Goal: Navigation & Orientation: Find specific page/section

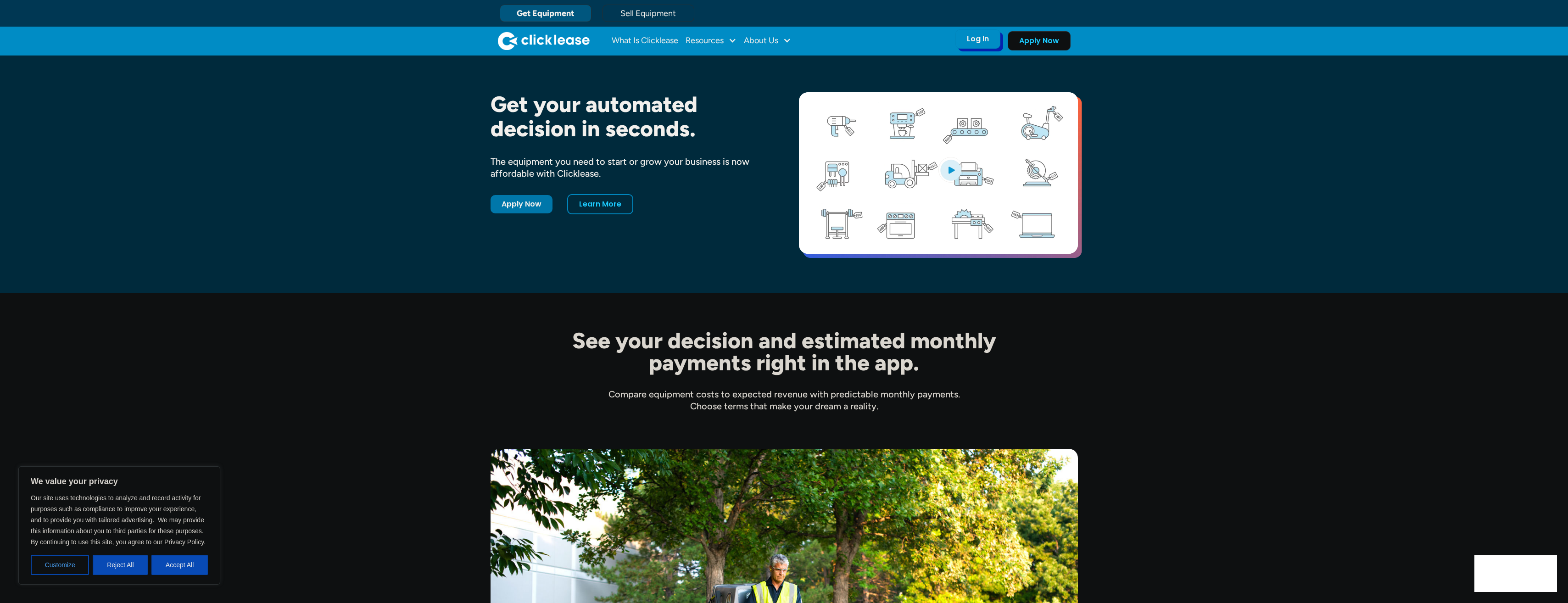
click at [777, 38] on div "Log In" at bounding box center [978, 39] width 22 height 9
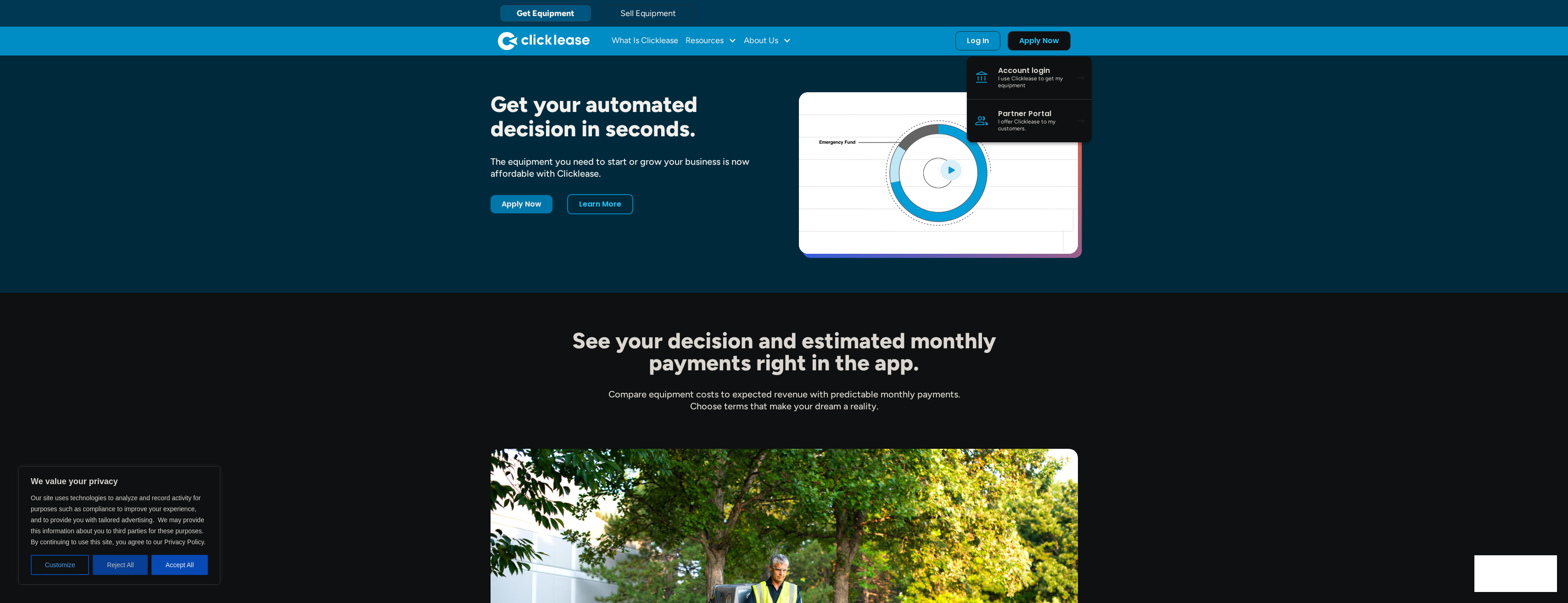
click at [135, 433] on button "Reject All" at bounding box center [120, 564] width 55 height 20
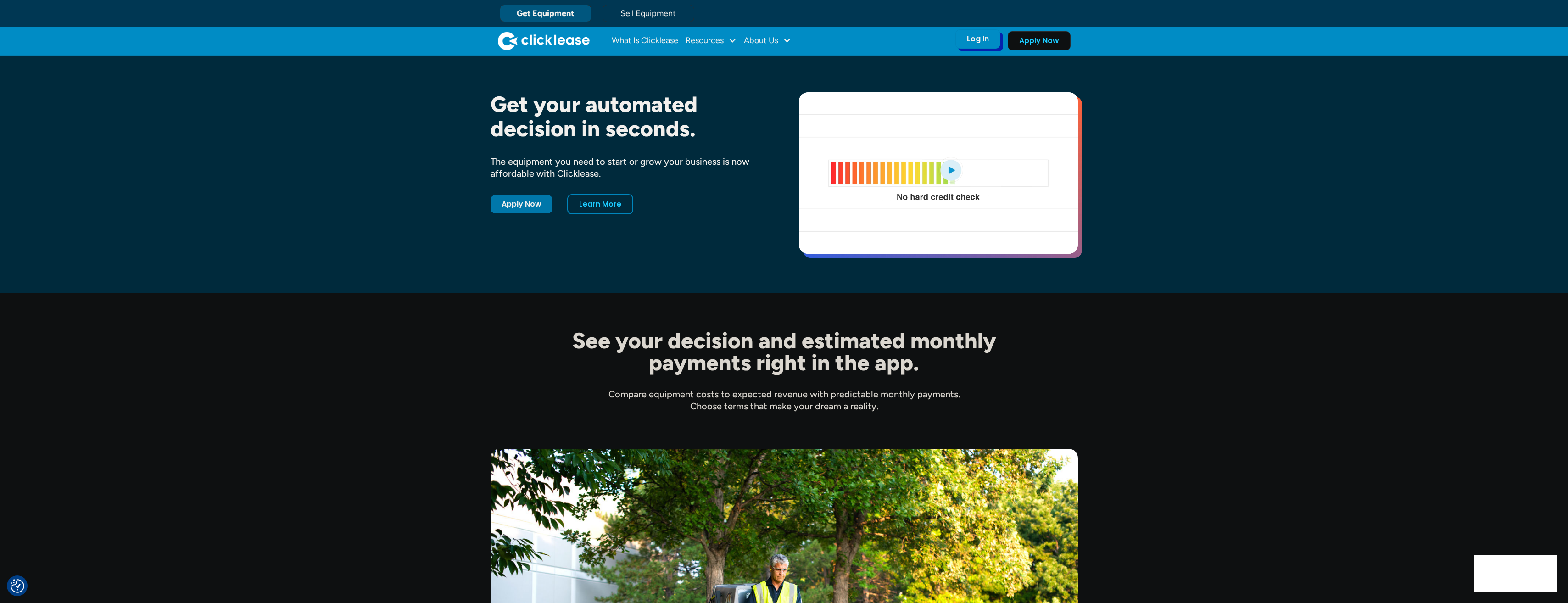
click at [777, 40] on div "Log In" at bounding box center [978, 39] width 22 height 9
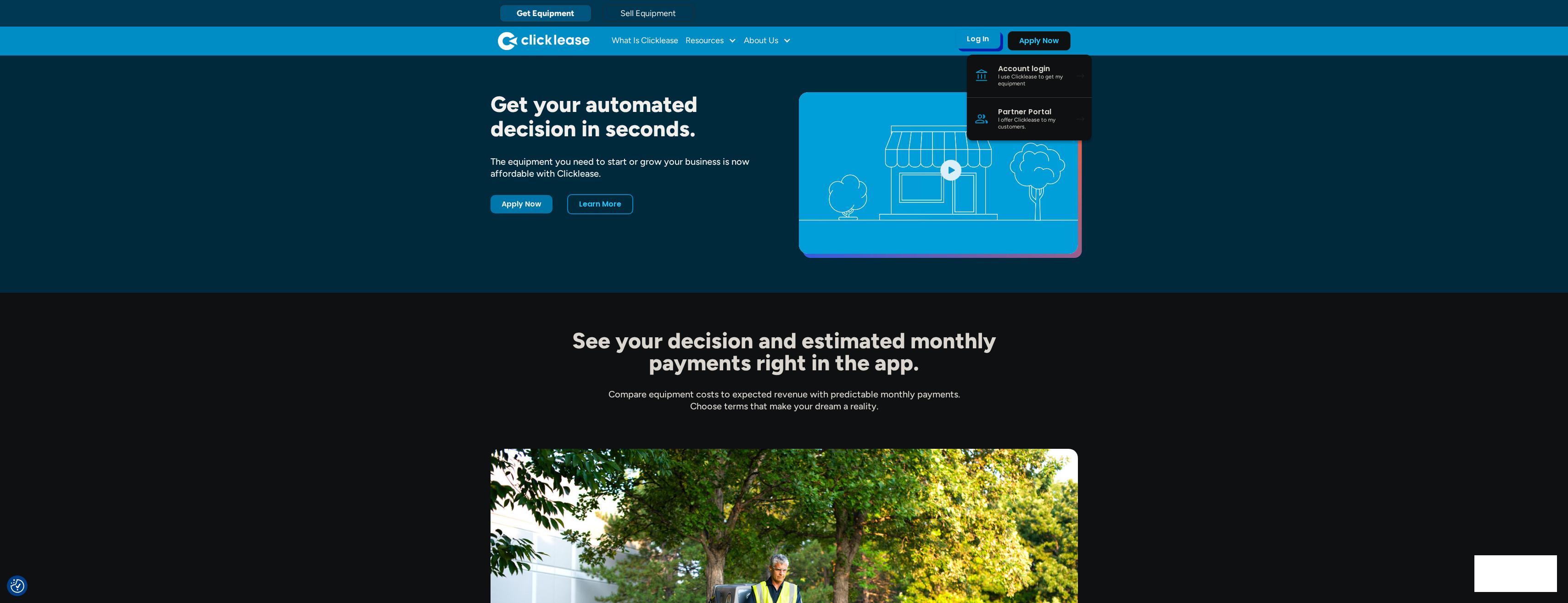
click at [777, 82] on div "I use Clicklease to get my equipment" at bounding box center [1033, 80] width 69 height 14
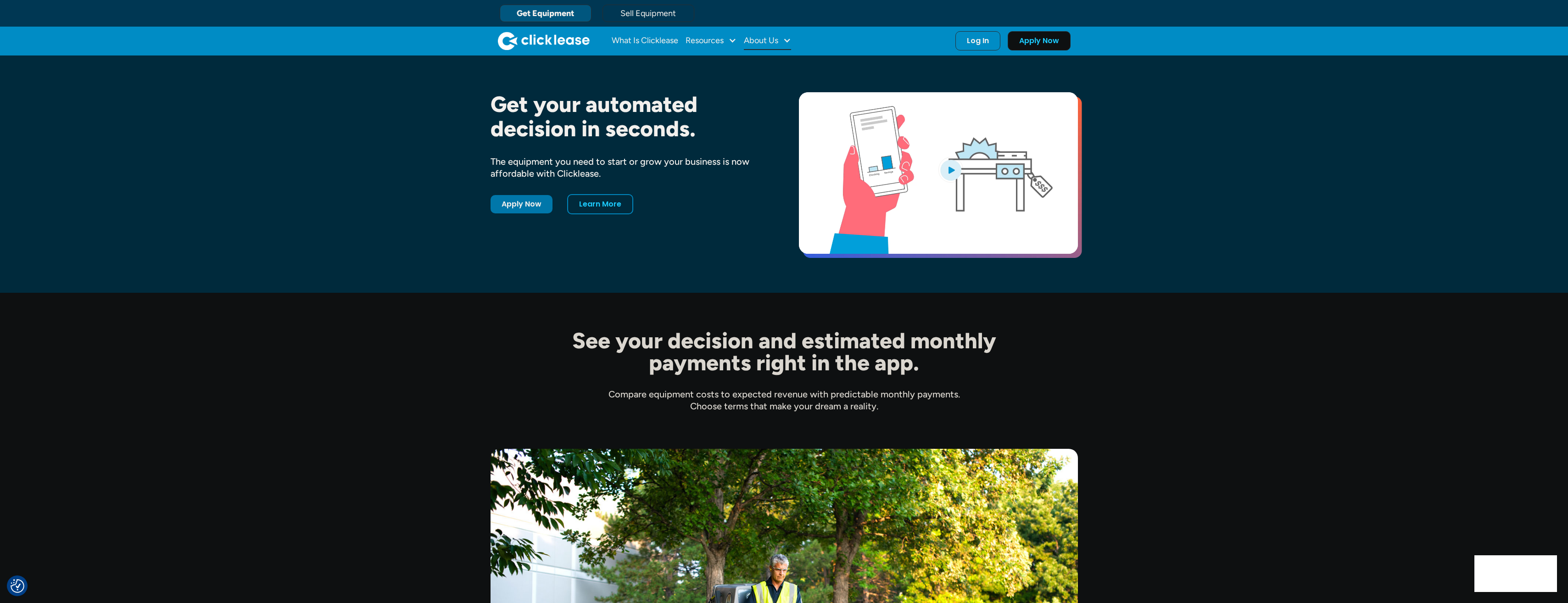
click at [779, 44] on div "About Us" at bounding box center [768, 41] width 47 height 18
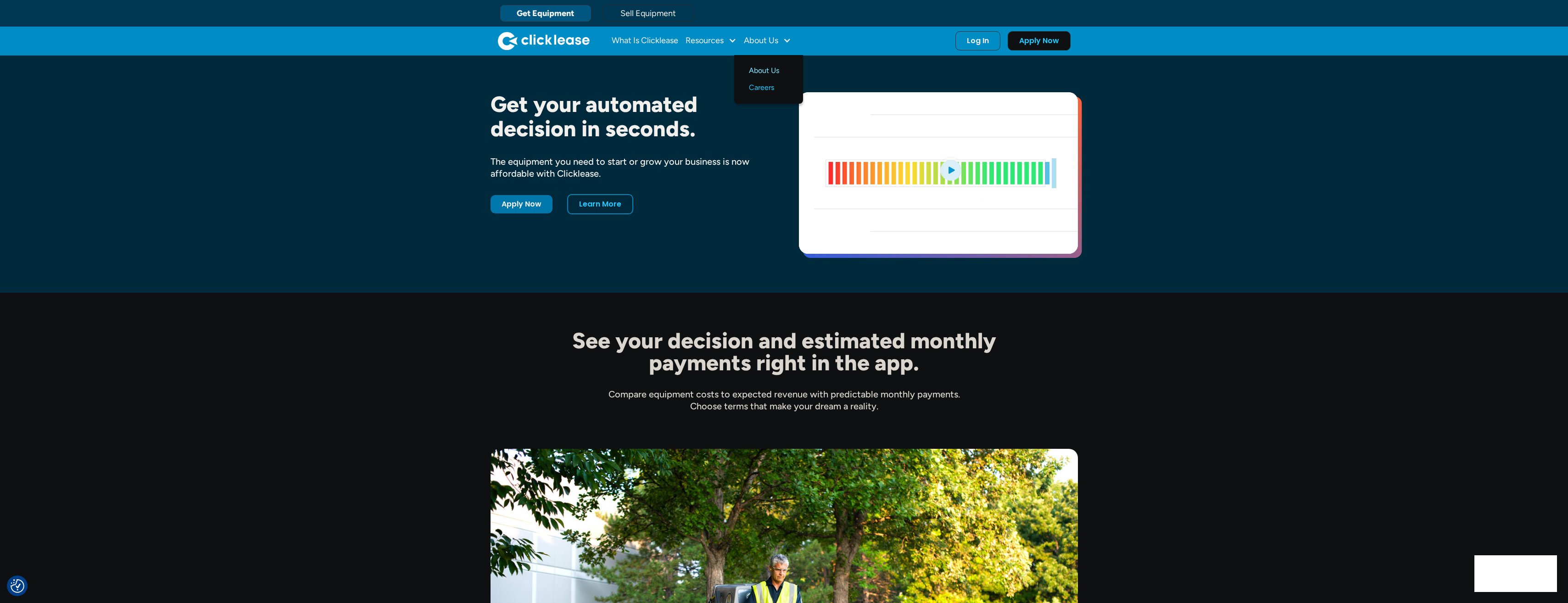
click at [765, 66] on link "About Us" at bounding box center [768, 71] width 40 height 17
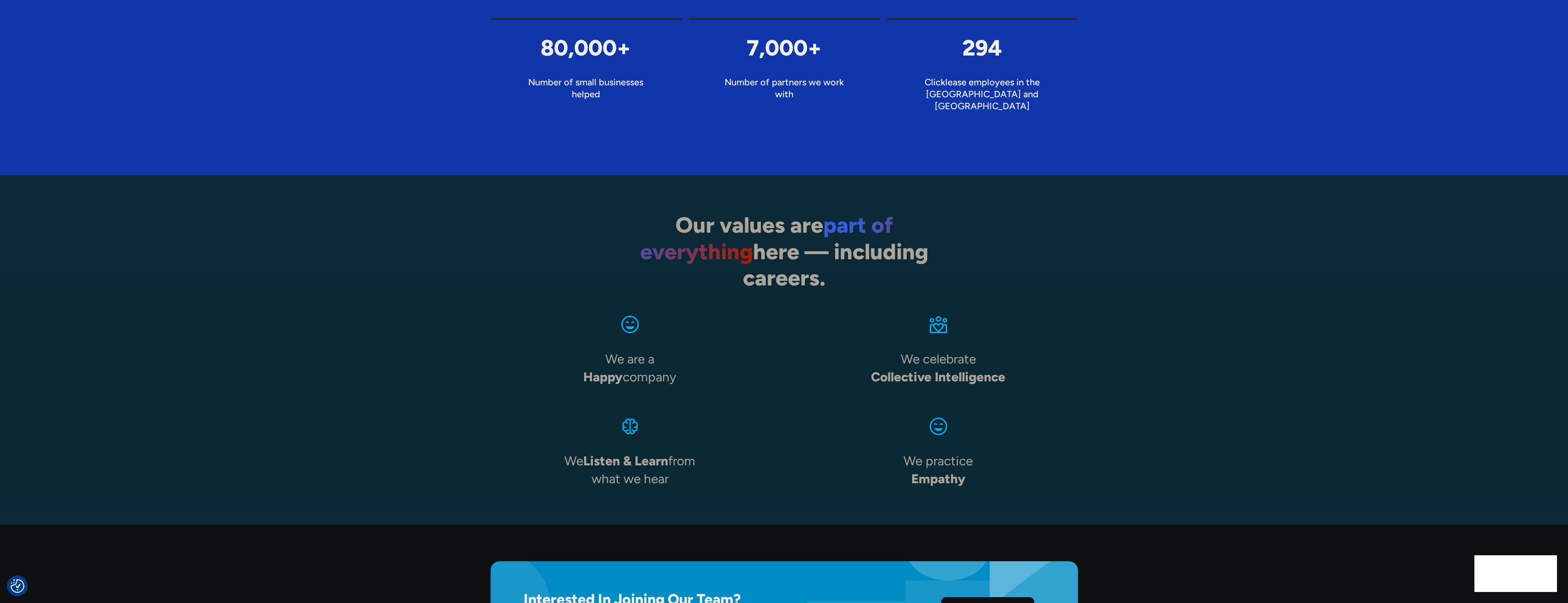
scroll to position [1243, 0]
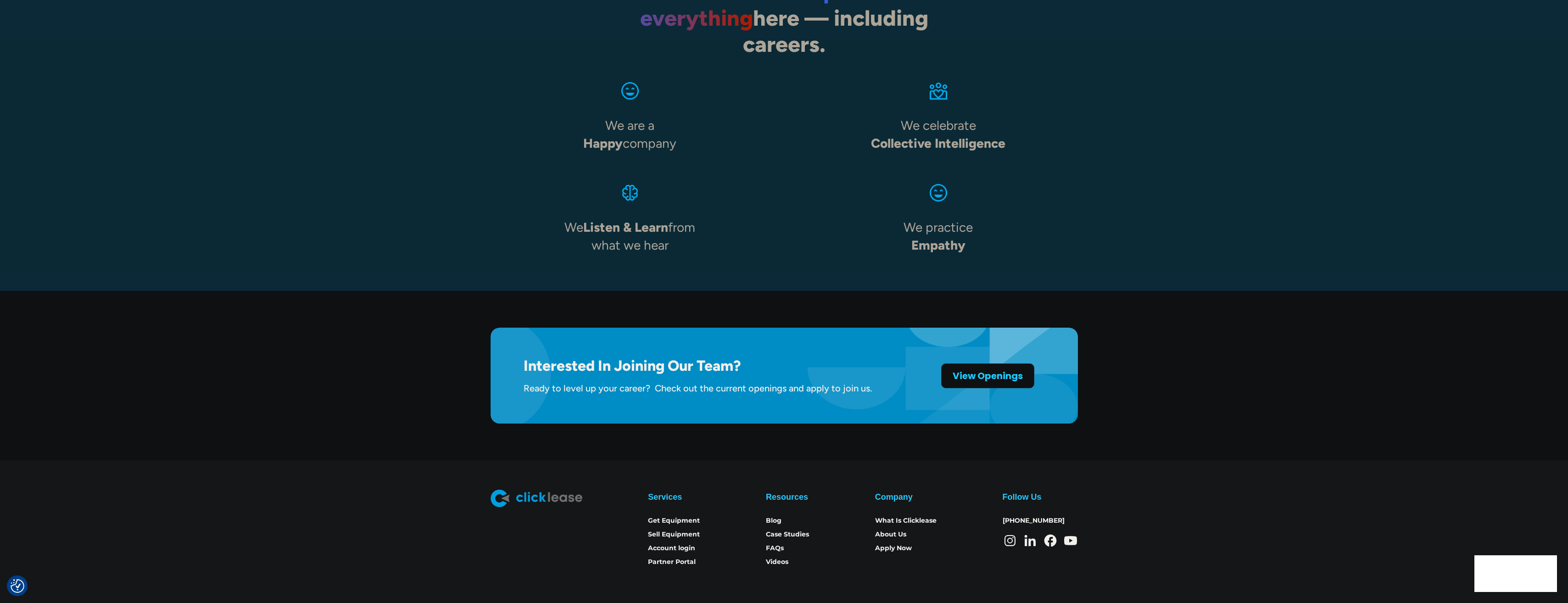
drag, startPoint x: 1099, startPoint y: 198, endPoint x: 1277, endPoint y: 478, distance: 331.8
click at [1284, 489] on div "Services Get Equipment Sell Equipment Account login Partner Portal Resources Bl…" at bounding box center [784, 528] width 1568 height 78
